Goal: Check status: Check status

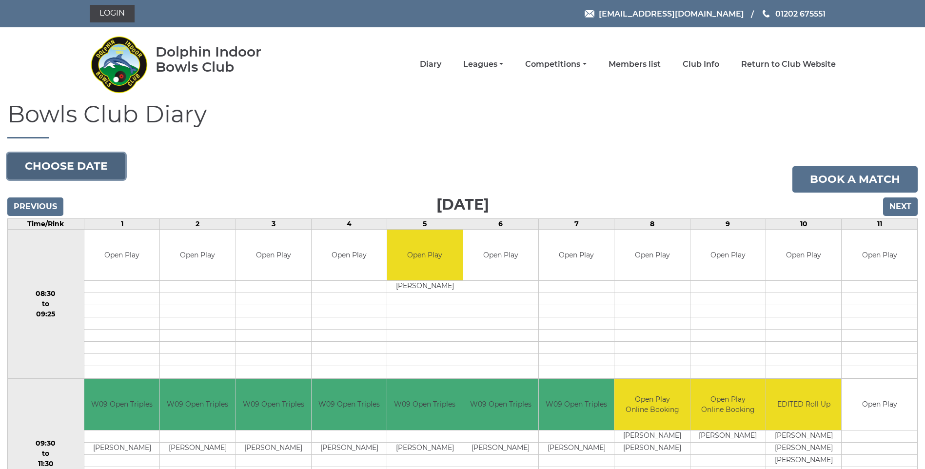
click at [65, 164] on button "Choose date" at bounding box center [66, 166] width 118 height 26
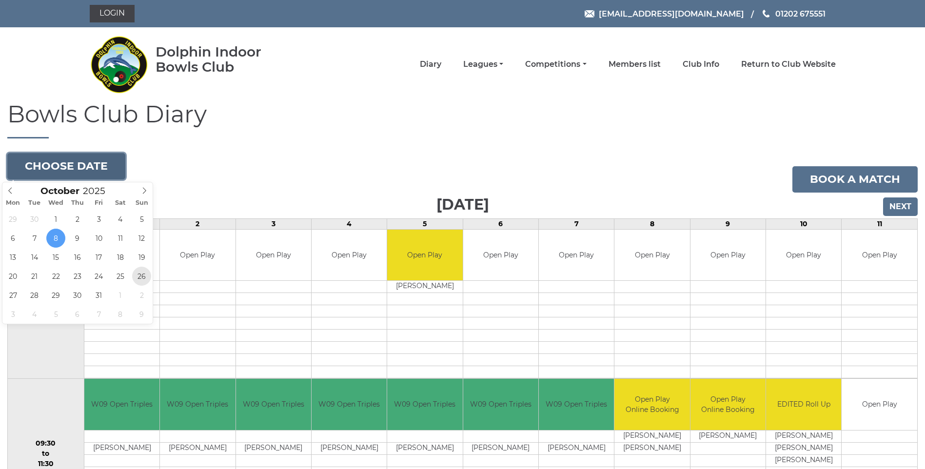
type input "[DATE]"
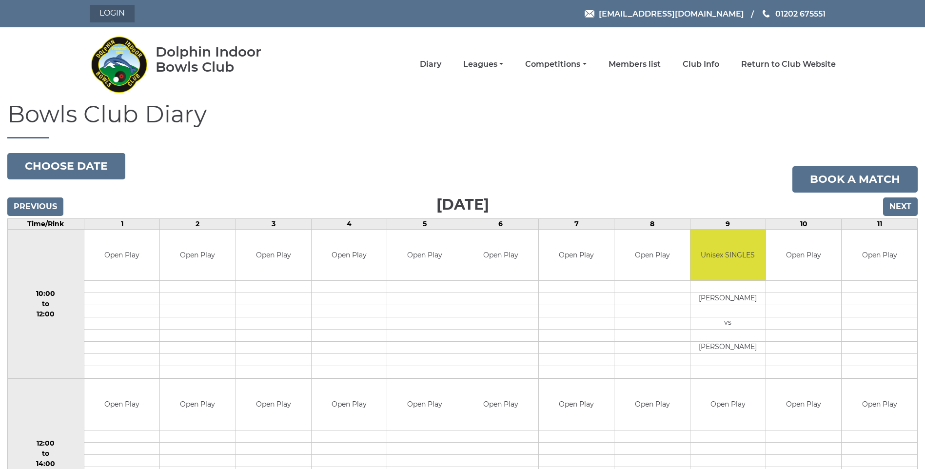
click at [125, 14] on link "Login" at bounding box center [112, 14] width 45 height 18
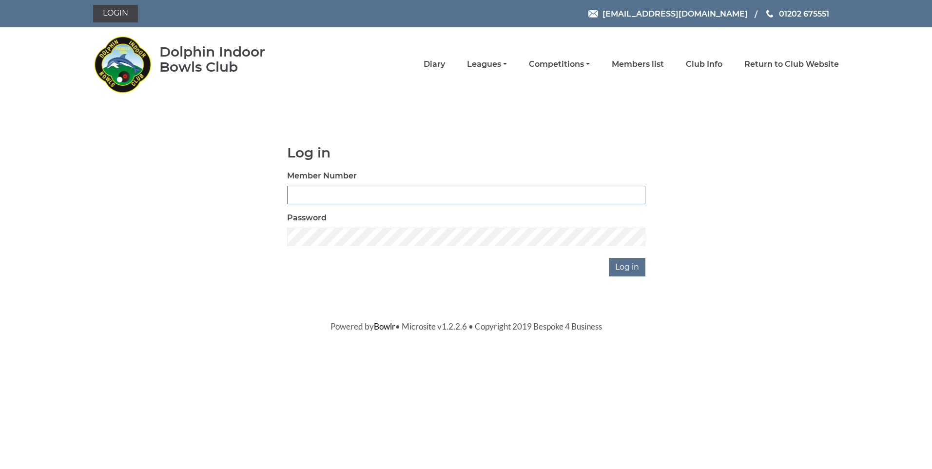
click at [350, 204] on input "Member Number" at bounding box center [466, 195] width 358 height 19
type input "3609"
click at [622, 265] on input "Log in" at bounding box center [627, 267] width 37 height 19
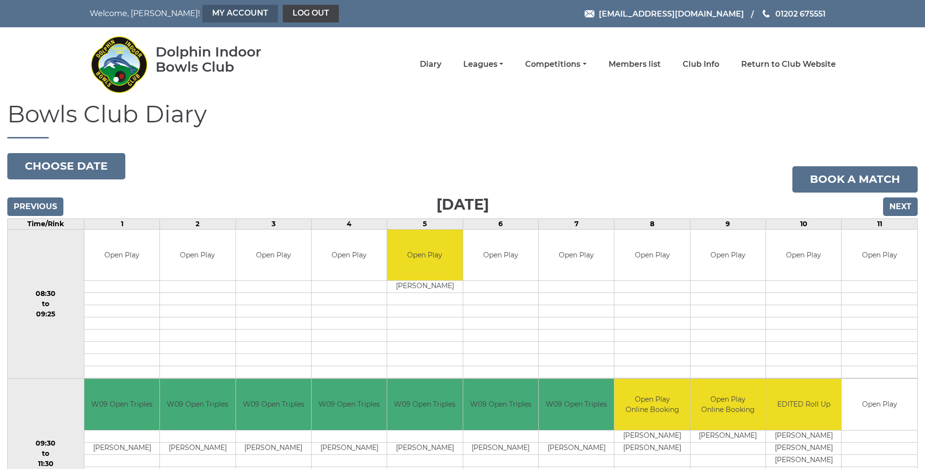
click at [202, 19] on link "My Account" at bounding box center [240, 14] width 76 height 18
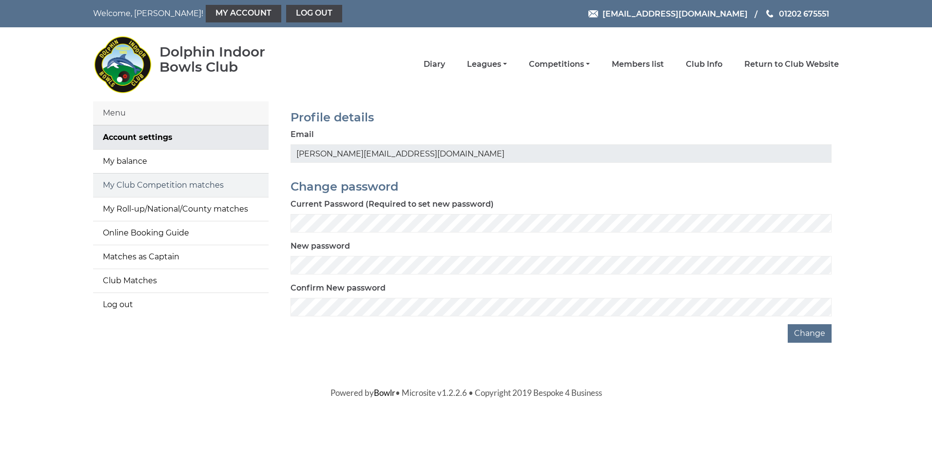
click at [157, 190] on link "My Club Competition matches" at bounding box center [181, 185] width 176 height 23
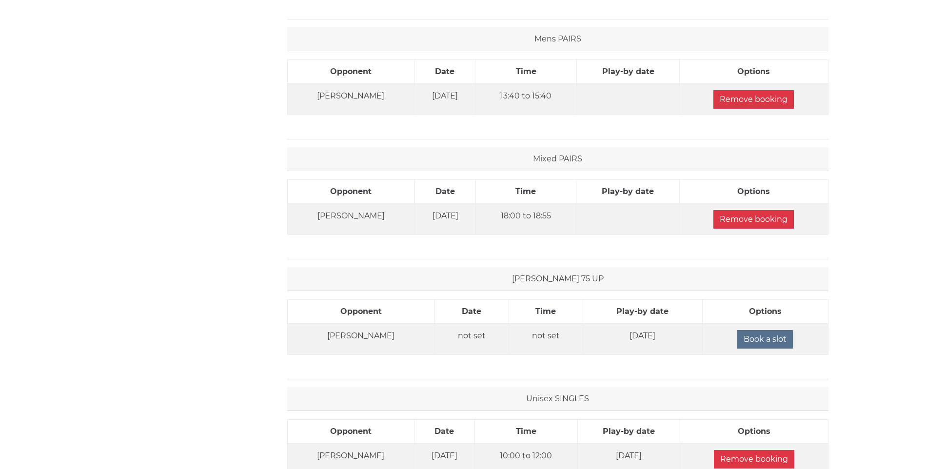
scroll to position [439, 0]
